Goal: Information Seeking & Learning: Learn about a topic

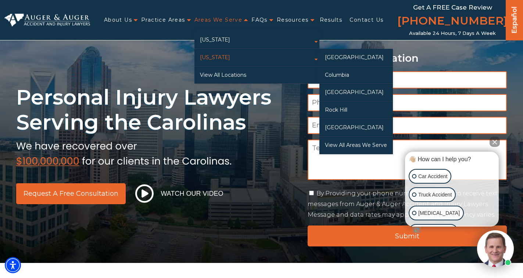
click at [223, 55] on link "[US_STATE]" at bounding box center [256, 57] width 125 height 17
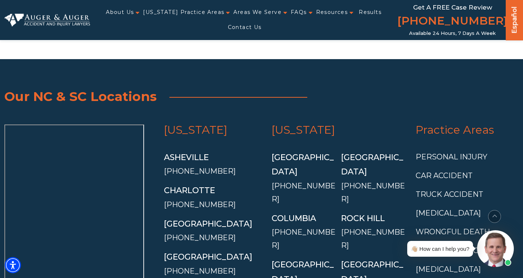
scroll to position [2315, 0]
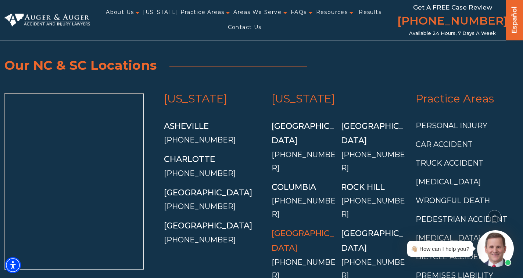
click at [294, 229] on link "[GEOGRAPHIC_DATA]" at bounding box center [303, 241] width 62 height 25
